Goal: Task Accomplishment & Management: Complete application form

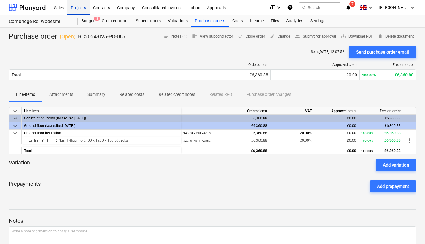
click at [79, 7] on div "Projects" at bounding box center [78, 7] width 22 height 15
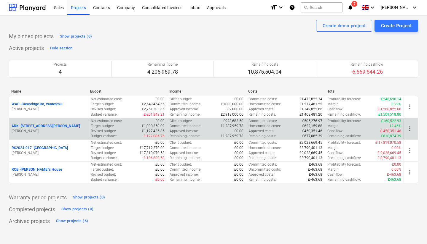
click at [36, 127] on p "ARK - 2 Galley [PERSON_NAME]" at bounding box center [46, 126] width 68 height 5
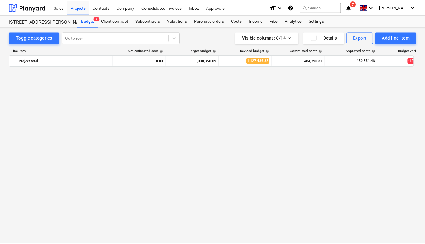
scroll to position [484, 0]
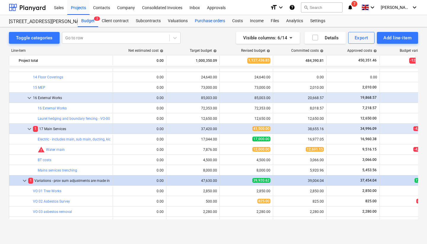
click at [209, 21] on div "Purchase orders" at bounding box center [209, 21] width 37 height 12
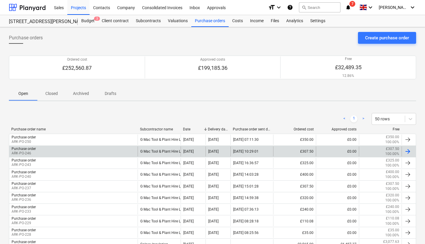
click at [126, 149] on div "Purchase order ARK-PO-246" at bounding box center [73, 152] width 128 height 10
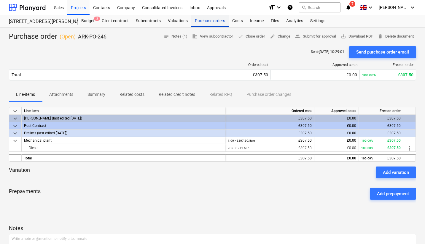
click at [206, 19] on div "Purchase orders" at bounding box center [209, 21] width 37 height 12
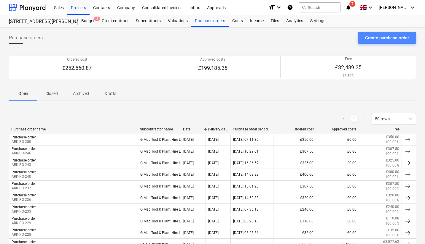
click at [389, 39] on div "Create purchase order" at bounding box center [387, 38] width 44 height 8
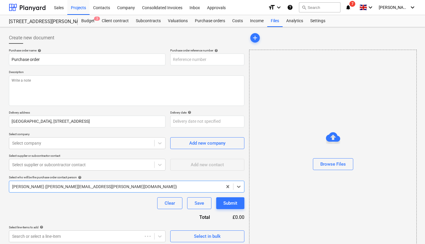
type textarea "x"
type input "ARK-PO-251"
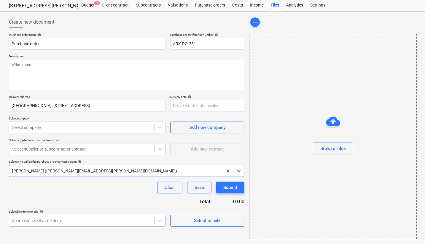
click at [138, 218] on body "Sales Projects Contacts Company Consolidated Invoices Inbox Approvals format_si…" at bounding box center [212, 106] width 425 height 244
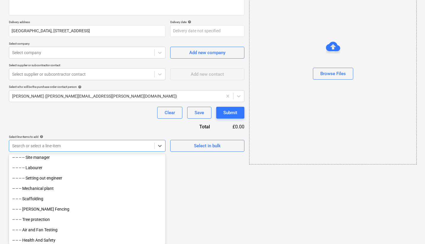
scroll to position [255, 0]
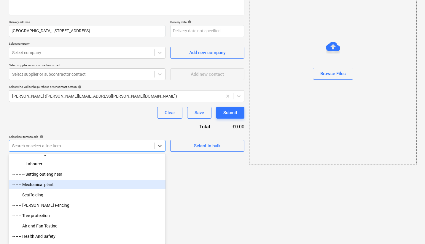
click at [120, 184] on div "-- -- -- Mechanical plant" at bounding box center [87, 184] width 156 height 9
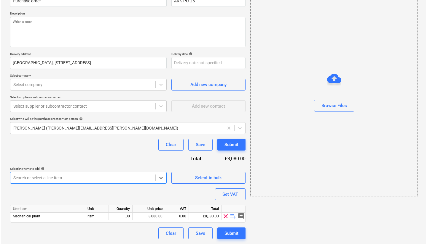
scroll to position [59, 0]
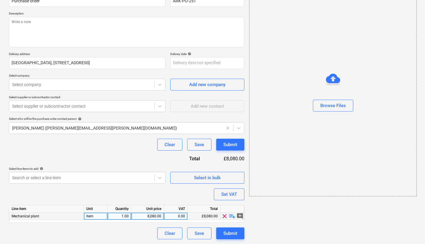
click at [231, 217] on span "playlist_add" at bounding box center [231, 216] width 7 height 7
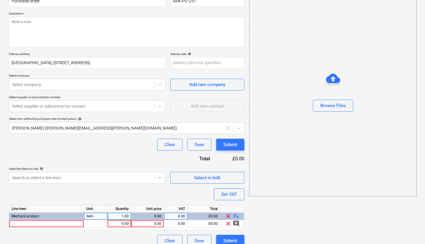
type textarea "x"
click at [122, 223] on div "0.00" at bounding box center [119, 223] width 19 height 7
type input "205"
type textarea "x"
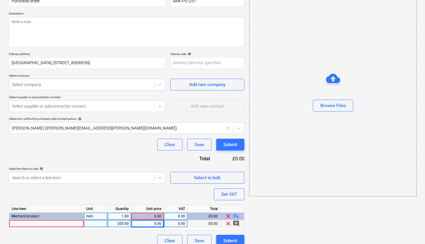
click at [153, 224] on div "0.00" at bounding box center [148, 223] width 28 height 7
type input "1.50"
click at [82, 222] on div at bounding box center [46, 223] width 75 height 7
type textarea "x"
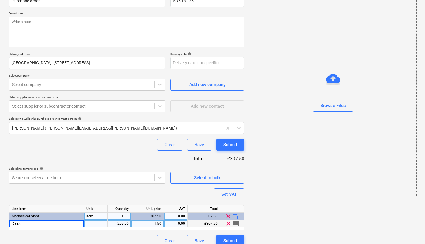
type input "Diesel"
click at [93, 36] on textarea at bounding box center [126, 32] width 235 height 31
type textarea "x"
type input "Diesel"
click at [93, 36] on textarea at bounding box center [126, 32] width 235 height 31
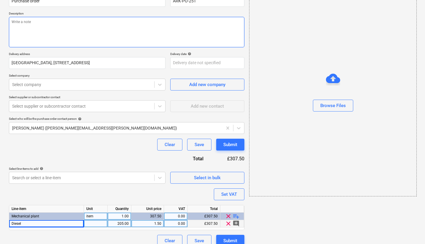
click at [93, 36] on textarea at bounding box center [126, 32] width 235 height 31
click at [110, 27] on textarea at bounding box center [126, 32] width 235 height 31
type textarea "x"
type textarea "D"
type textarea "x"
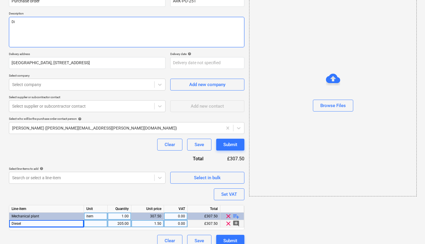
type textarea "Die"
type textarea "x"
type textarea "Diee"
type textarea "x"
type textarea "Dieel"
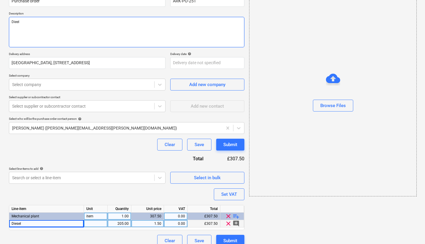
type textarea "x"
type textarea "Dieel"
type textarea "x"
type textarea "Dieel"
type textarea "x"
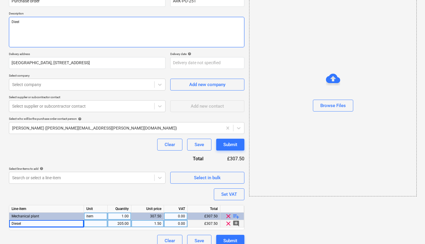
type textarea "Diee"
type textarea "x"
type textarea "Die"
type textarea "x"
type textarea "Dies"
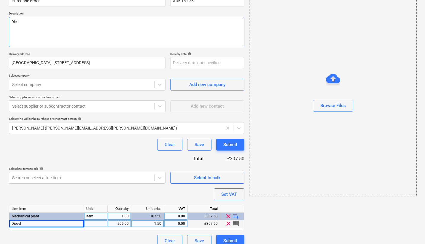
type textarea "x"
type textarea "Diese"
type textarea "x"
type textarea "Diesel"
type textarea "x"
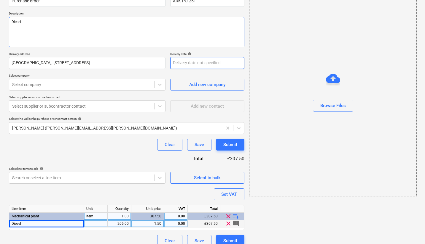
type textarea "Diesel"
click at [197, 65] on body "Sales Projects Contacts Company Consolidated Invoices Inbox Approvals format_si…" at bounding box center [212, 63] width 425 height 244
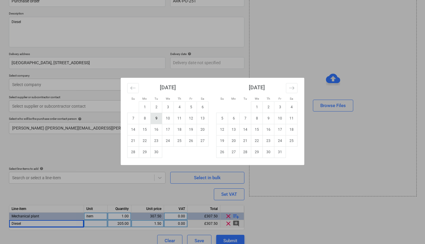
click at [160, 123] on td "9" at bounding box center [157, 118] width 12 height 11
type textarea "x"
type input "[DATE]"
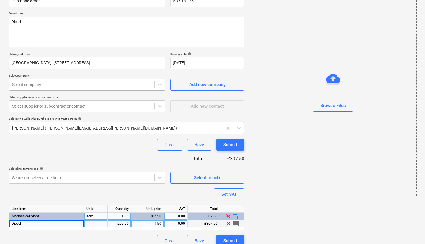
click at [108, 83] on div at bounding box center [81, 85] width 139 height 6
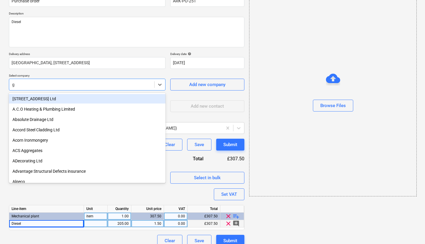
type input "g m"
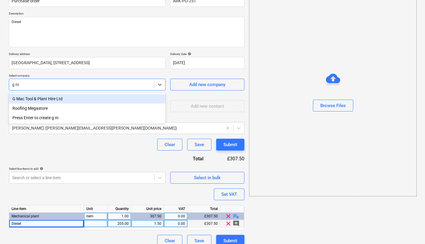
click at [73, 99] on div "G Mac Tool & Plant Hire Ltd" at bounding box center [87, 98] width 156 height 9
type textarea "x"
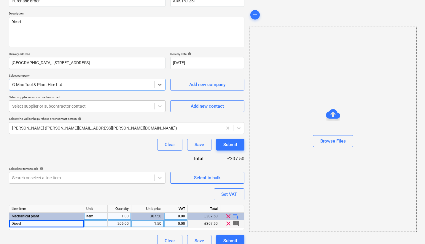
click at [97, 109] on div at bounding box center [81, 106] width 139 height 6
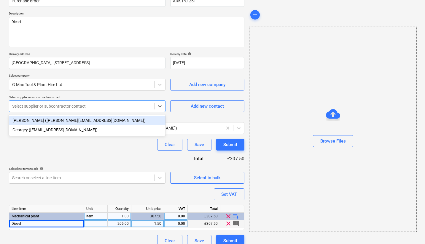
click at [95, 123] on div "[PERSON_NAME] ([PERSON_NAME][EMAIL_ADDRESS][DOMAIN_NAME])" at bounding box center [87, 120] width 156 height 9
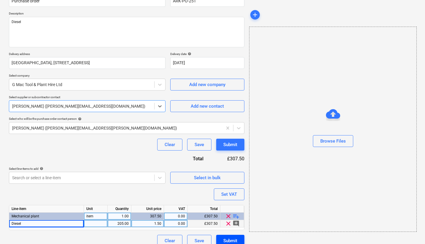
click at [228, 241] on div "Submit" at bounding box center [230, 241] width 14 height 8
type textarea "x"
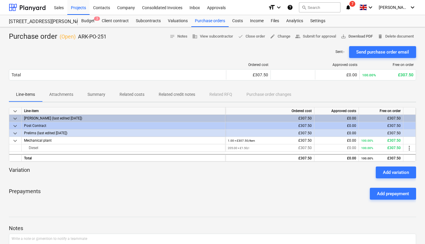
click at [352, 34] on span "save_alt Download PDF" at bounding box center [356, 36] width 32 height 7
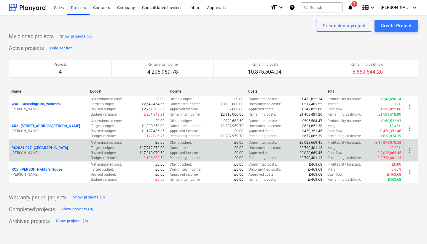
click at [43, 148] on p "RS2024-017 - [GEOGRAPHIC_DATA]" at bounding box center [40, 148] width 56 height 5
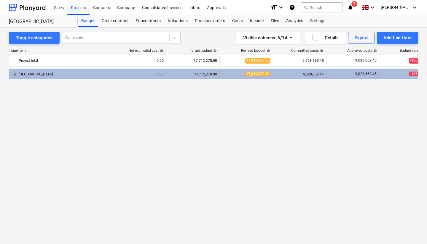
click at [254, 71] on div "17,819,070.58" at bounding box center [246, 74] width 48 height 9
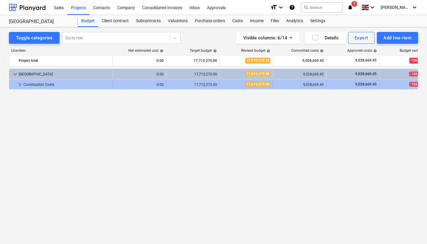
click at [137, 81] on div "0.00" at bounding box center [139, 84] width 48 height 9
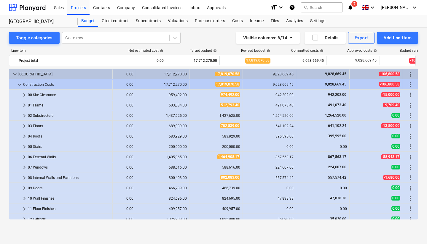
scroll to position [0, 32]
click at [369, 92] on div "-15,000.00" at bounding box center [376, 94] width 48 height 9
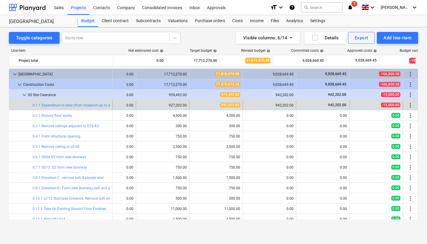
click at [352, 107] on div "-15,000.00" at bounding box center [376, 105] width 48 height 5
click at [84, 105] on link "0.1.1 Expenditure to date (from inception up to and including 17/03/25)" at bounding box center [88, 105] width 110 height 4
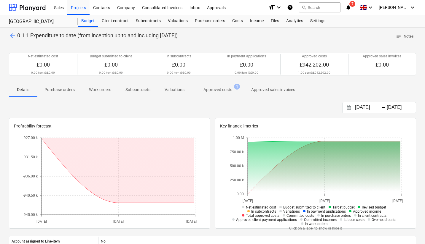
click at [210, 89] on p "Approved costs" at bounding box center [217, 90] width 29 height 6
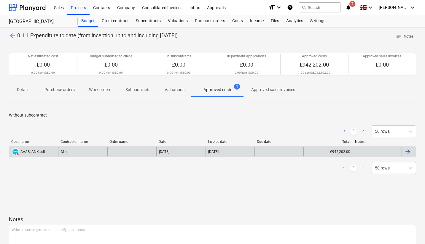
click at [230, 155] on div "[DATE]" at bounding box center [229, 151] width 49 height 9
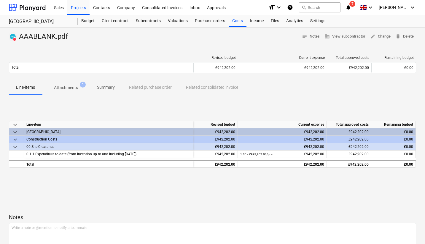
click at [71, 90] on p "Attachments" at bounding box center [66, 88] width 24 height 6
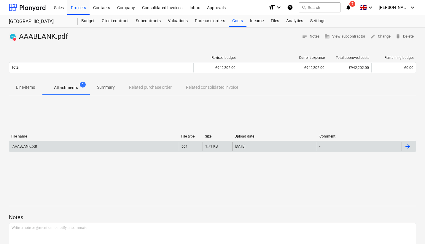
click at [128, 148] on div "AAABLANK.pdf" at bounding box center [93, 146] width 169 height 9
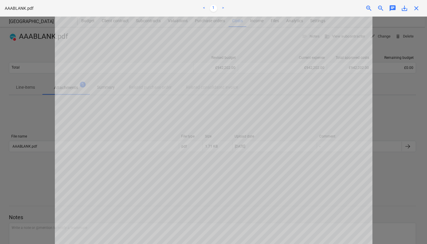
scroll to position [99, 0]
click at [244, 0] on html "Sales Projects Contacts Company Consolidated Invoices Inbox Approvals format_si…" at bounding box center [213, 122] width 427 height 244
click at [265, 244] on html "Sales Projects Contacts Company Consolidated Invoices Inbox Approvals format_si…" at bounding box center [213, 122] width 427 height 244
click at [224, 6] on link ">" at bounding box center [222, 8] width 7 height 7
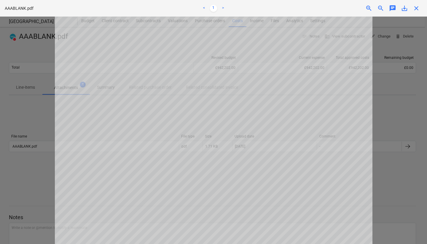
click at [418, 8] on span "close" at bounding box center [415, 8] width 7 height 7
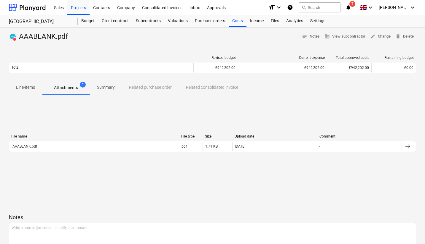
click at [28, 87] on p "Line-items" at bounding box center [25, 87] width 19 height 6
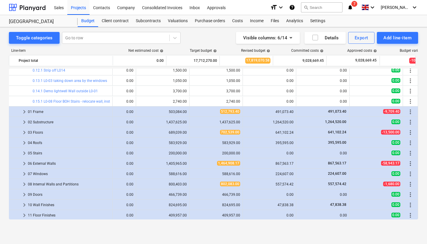
scroll to position [137, 32]
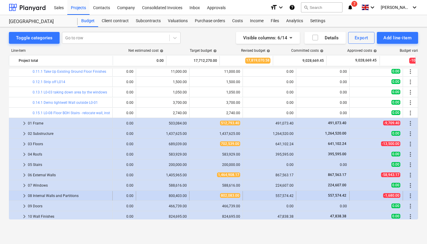
click at [24, 193] on span "keyboard_arrow_right" at bounding box center [24, 196] width 7 height 7
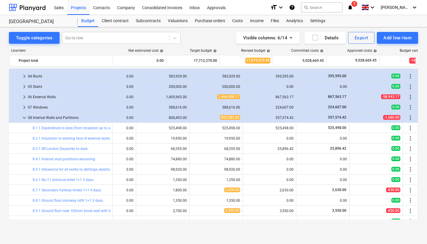
scroll to position [262, 32]
